Goal: Task Accomplishment & Management: Use online tool/utility

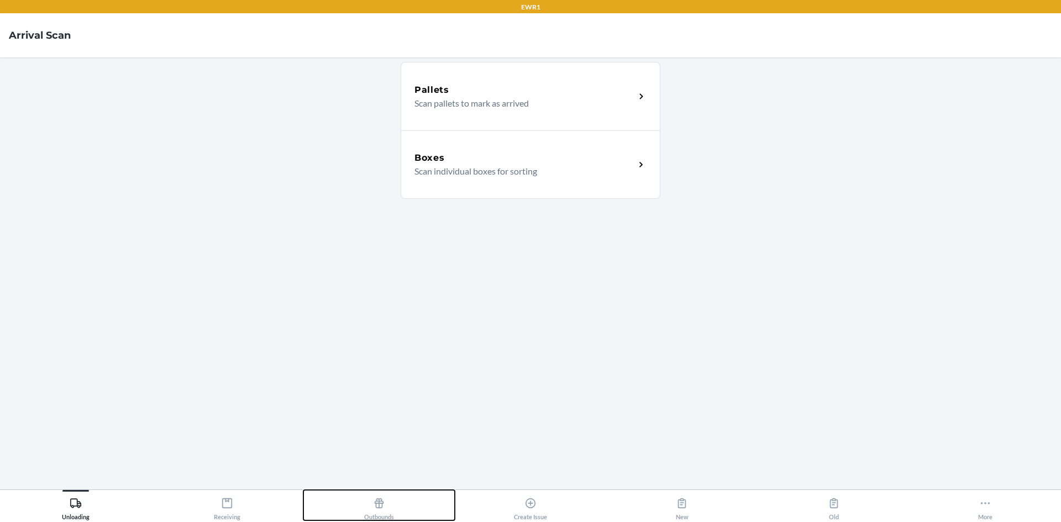
click at [373, 511] on div "Outbounds" at bounding box center [379, 507] width 30 height 28
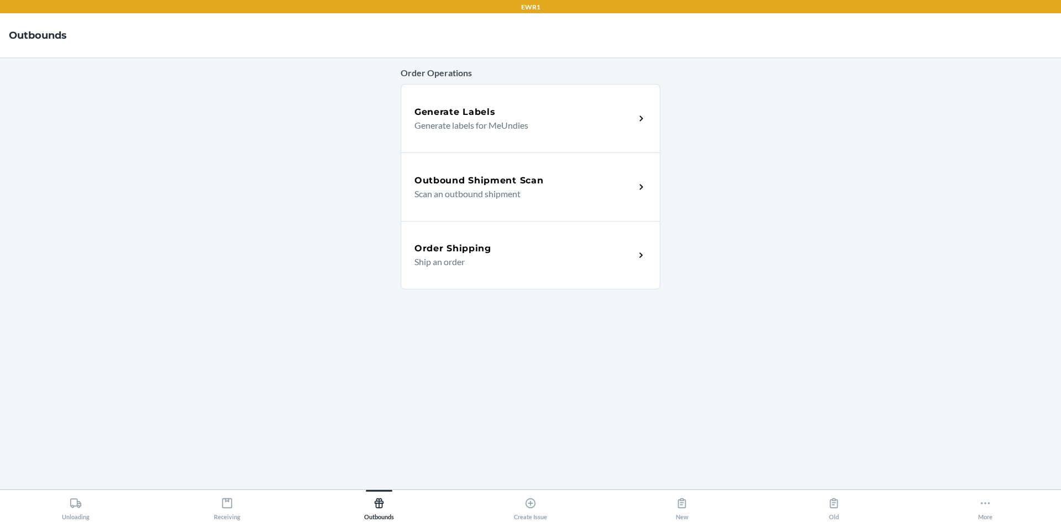
click at [494, 195] on p "Scan an outbound shipment" at bounding box center [521, 193] width 212 height 13
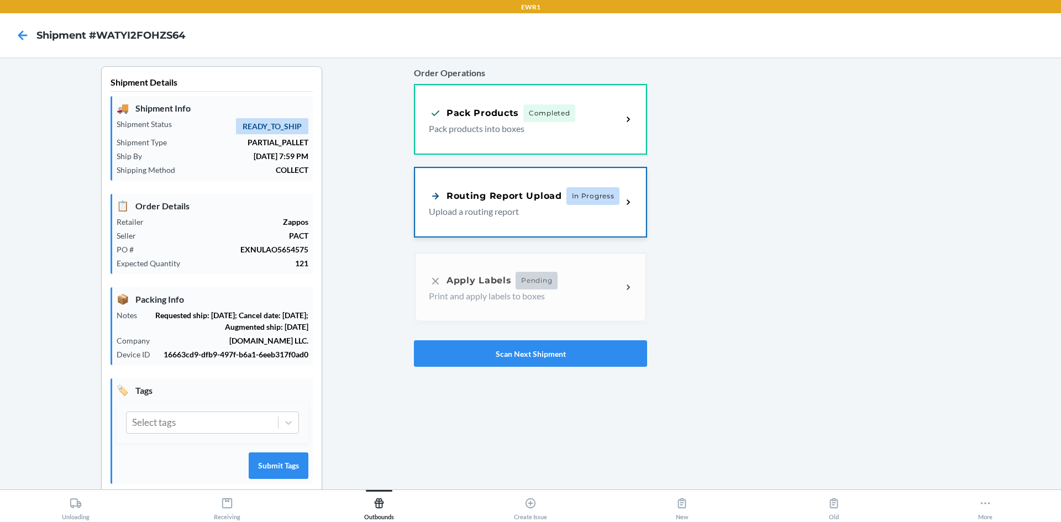
click at [530, 179] on div "Routing Report Upload In Progress Upload a routing report" at bounding box center [530, 202] width 231 height 69
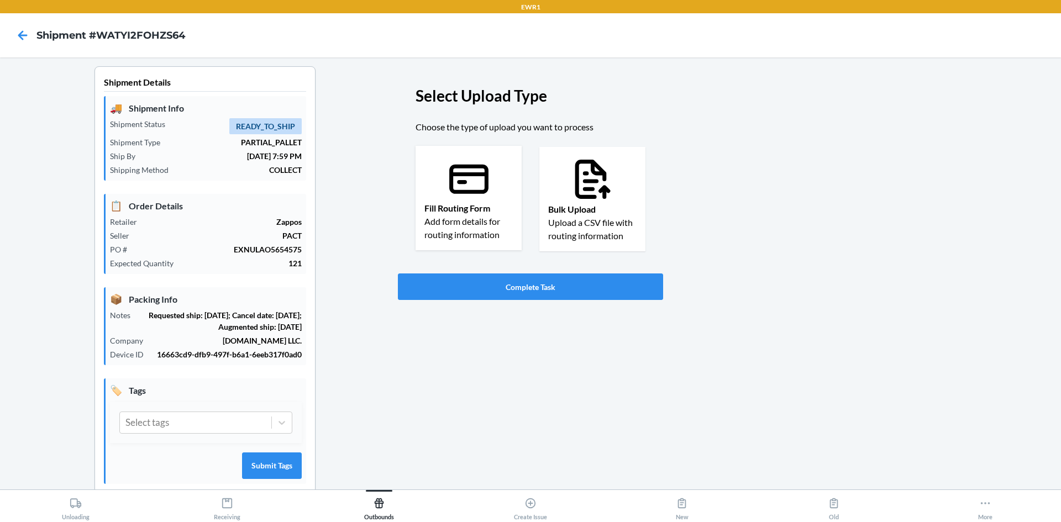
click at [449, 182] on icon at bounding box center [468, 179] width 39 height 29
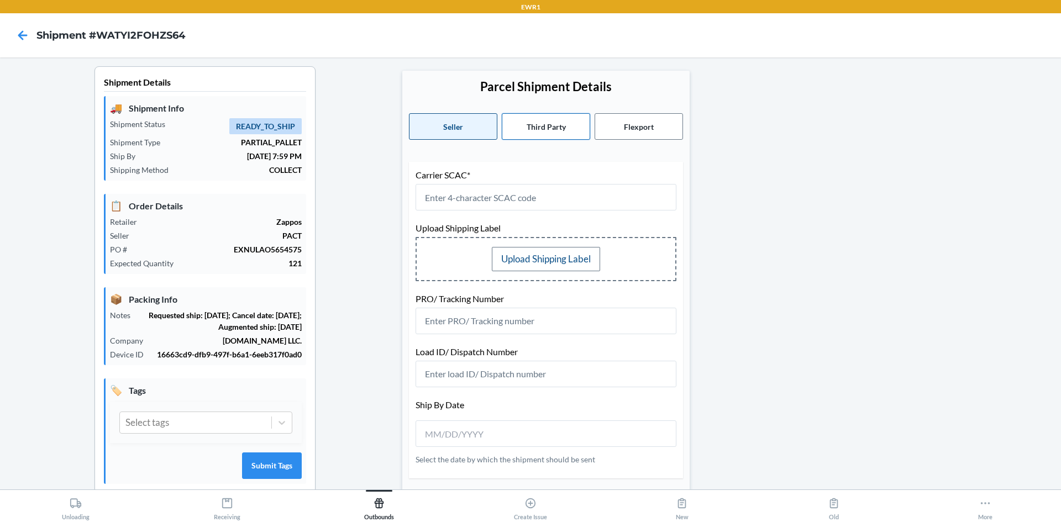
click at [539, 124] on button "Third Party" at bounding box center [546, 126] width 88 height 27
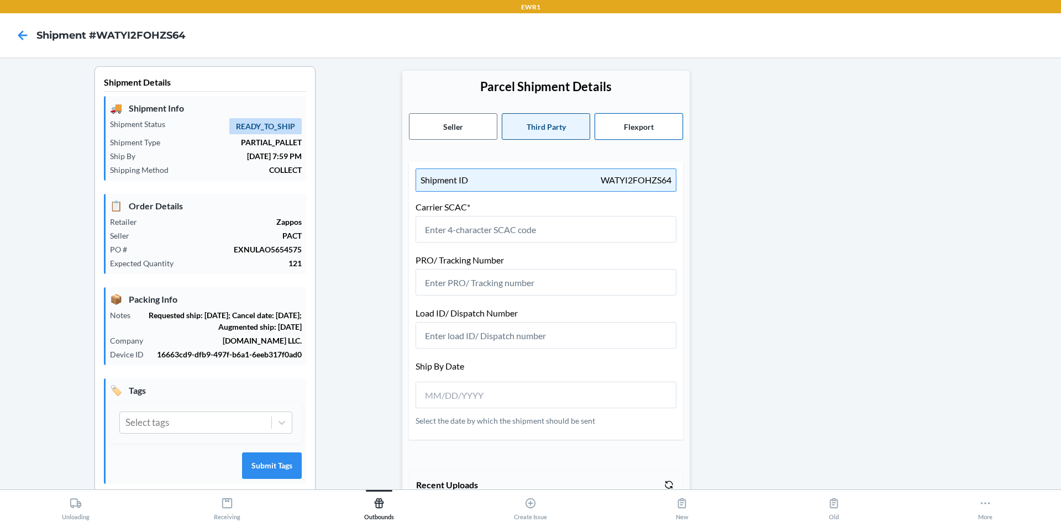
click at [637, 128] on button "Flexport" at bounding box center [639, 126] width 88 height 27
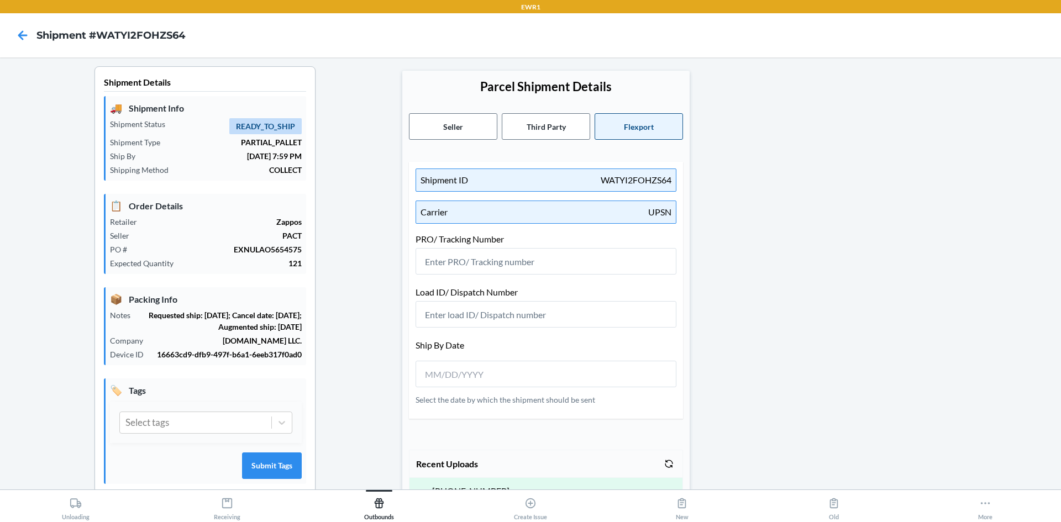
click at [967, 207] on div at bounding box center [857, 432] width 392 height 733
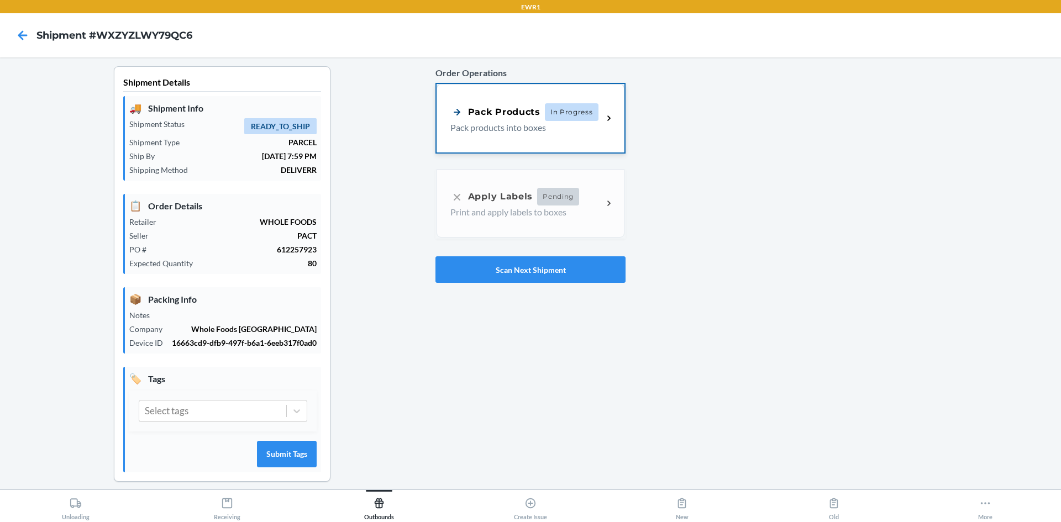
click at [514, 91] on div "Pack Products In Progress Pack products into boxes" at bounding box center [531, 118] width 188 height 69
